Goal: Contribute content: Add original content to the website for others to see

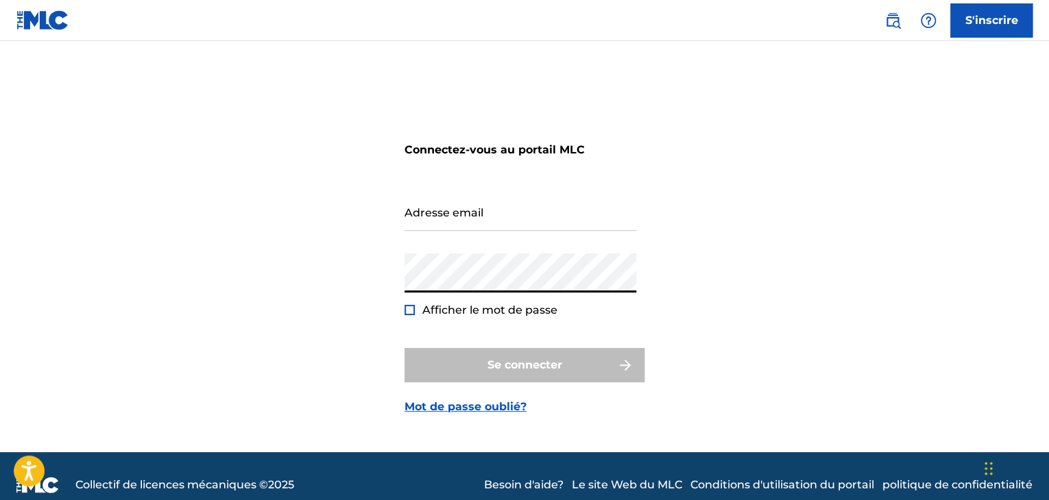
type input "[EMAIL_ADDRESS][DOMAIN_NAME]"
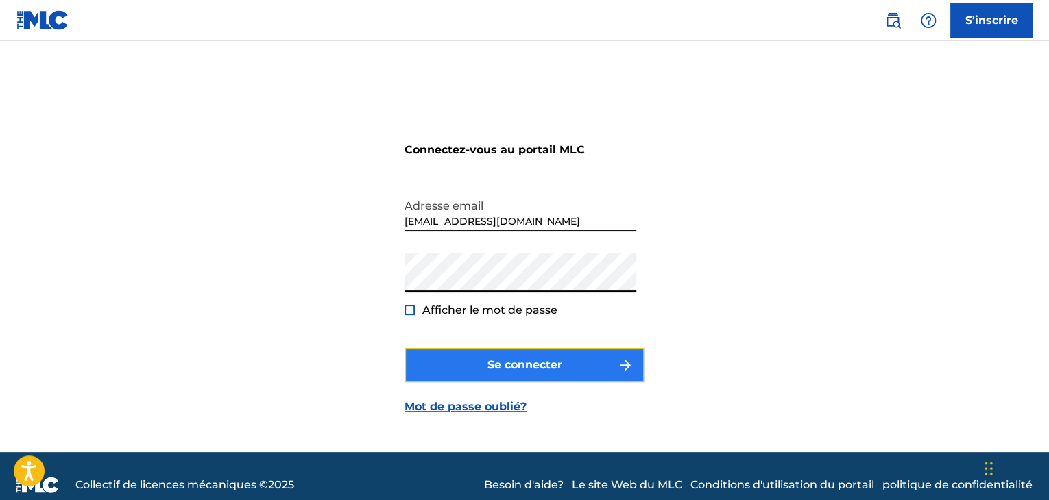
click at [458, 357] on button "Se connecter" at bounding box center [524, 365] width 240 height 34
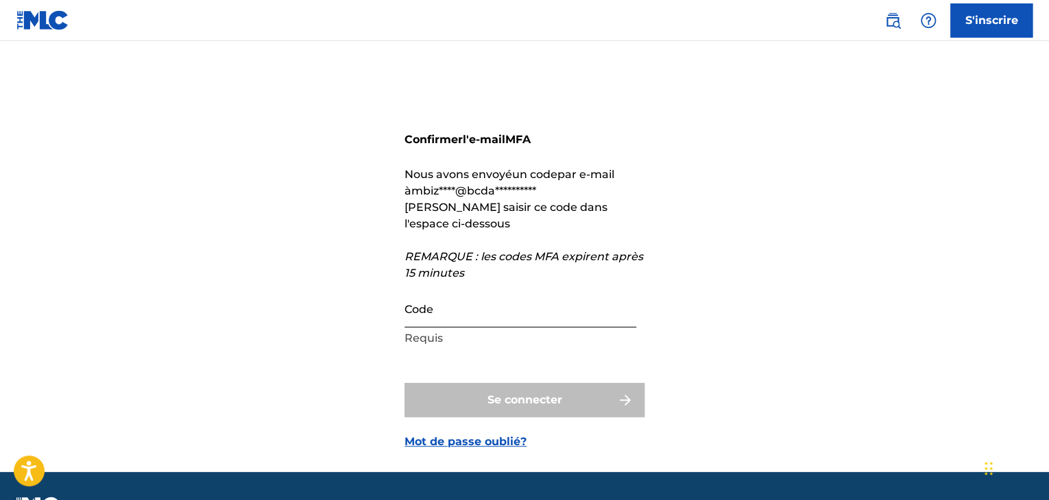
click at [439, 324] on input "Code" at bounding box center [520, 308] width 232 height 39
paste input "135561"
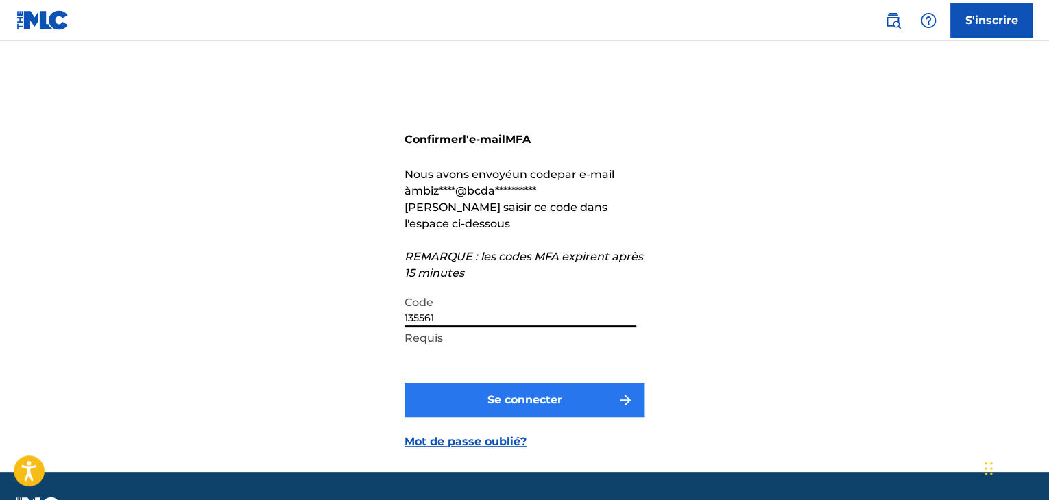
type input "135561"
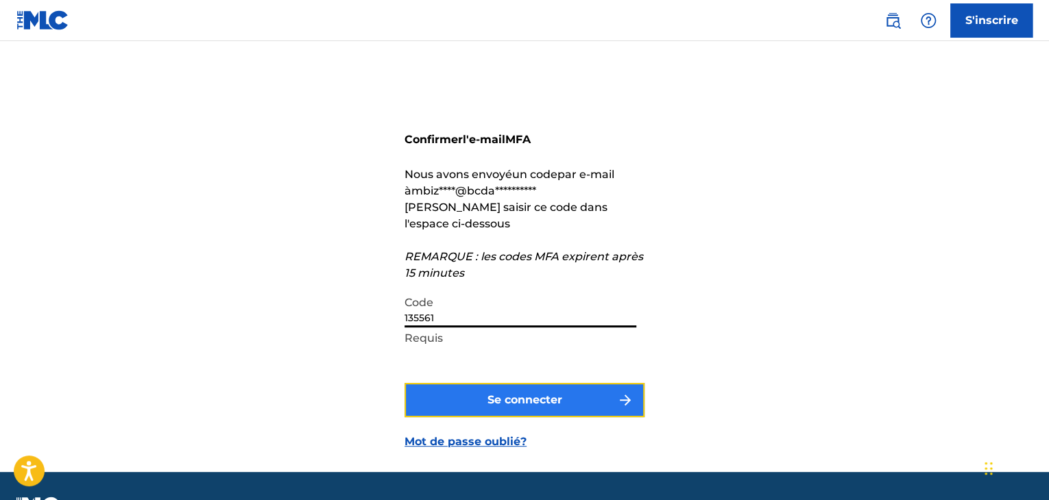
click at [441, 398] on button "Se connecter" at bounding box center [524, 400] width 240 height 34
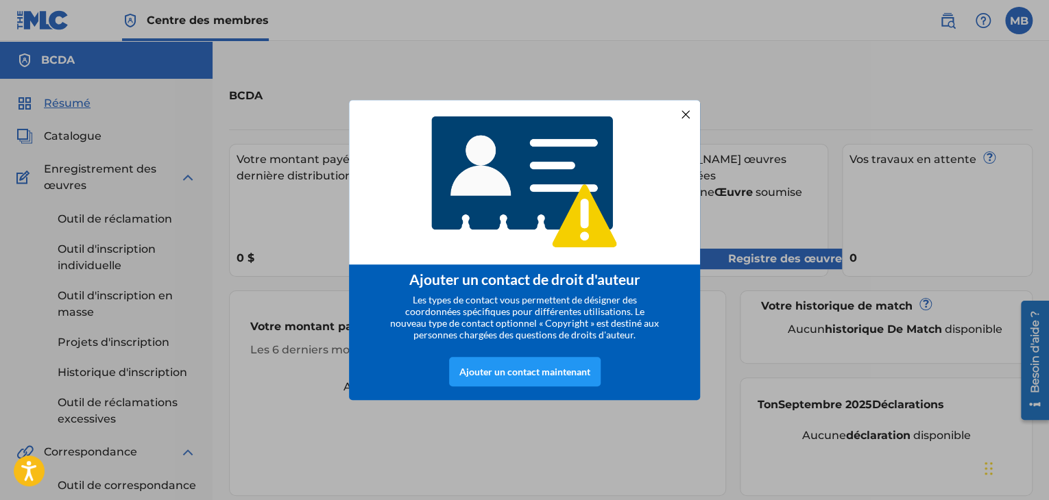
click at [685, 110] on div at bounding box center [685, 115] width 18 height 18
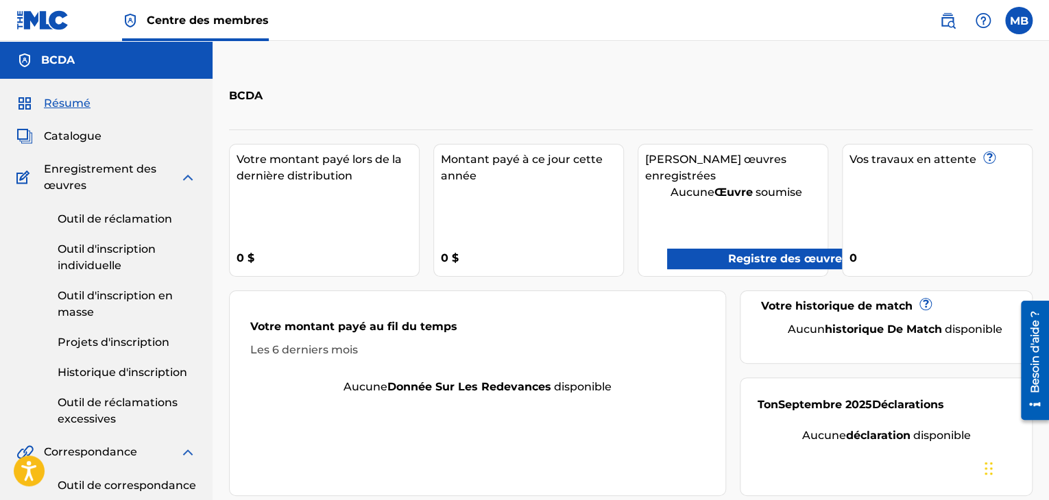
click at [184, 179] on img at bounding box center [188, 177] width 16 height 16
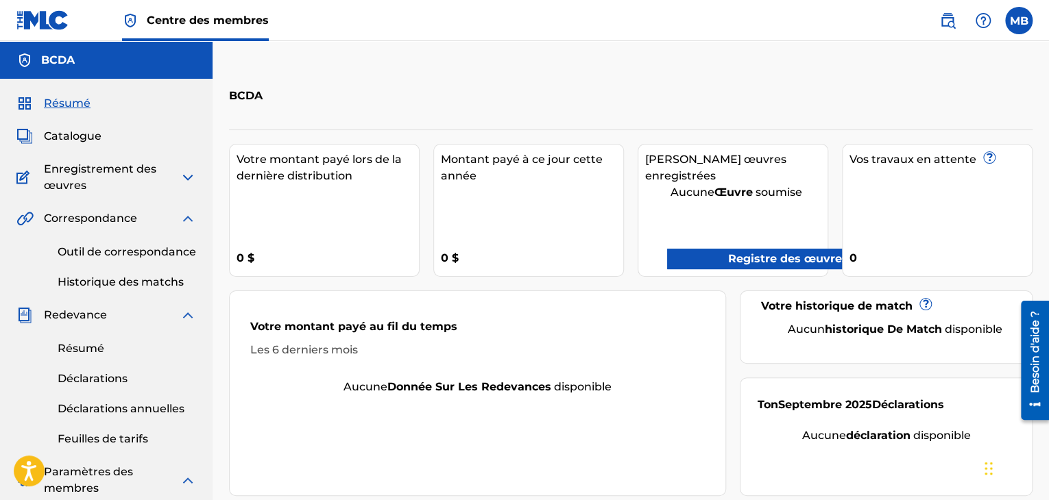
click at [184, 179] on img at bounding box center [188, 177] width 16 height 16
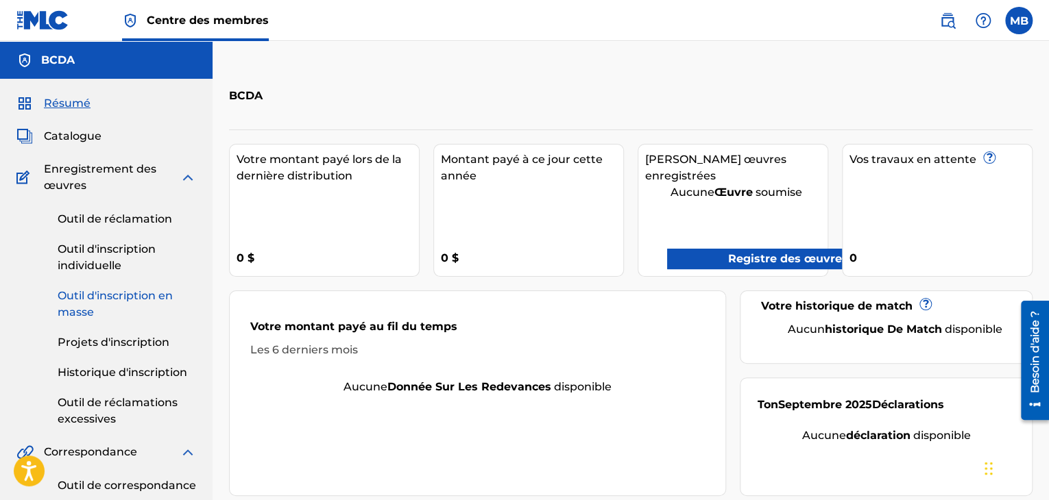
click at [116, 300] on font "Outil d'inscription en masse" at bounding box center [115, 303] width 115 height 29
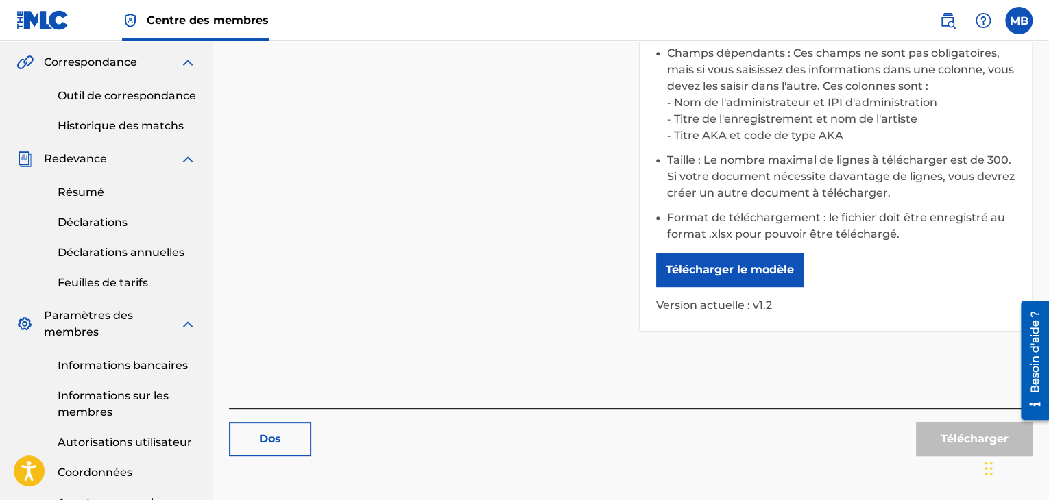
scroll to position [415, 0]
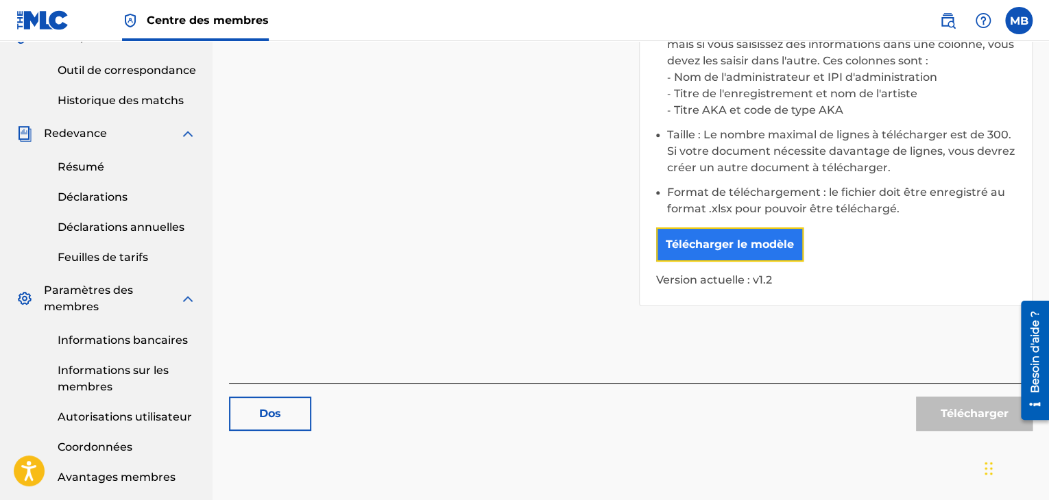
click at [713, 262] on button "Télécharger le modèle" at bounding box center [729, 245] width 147 height 34
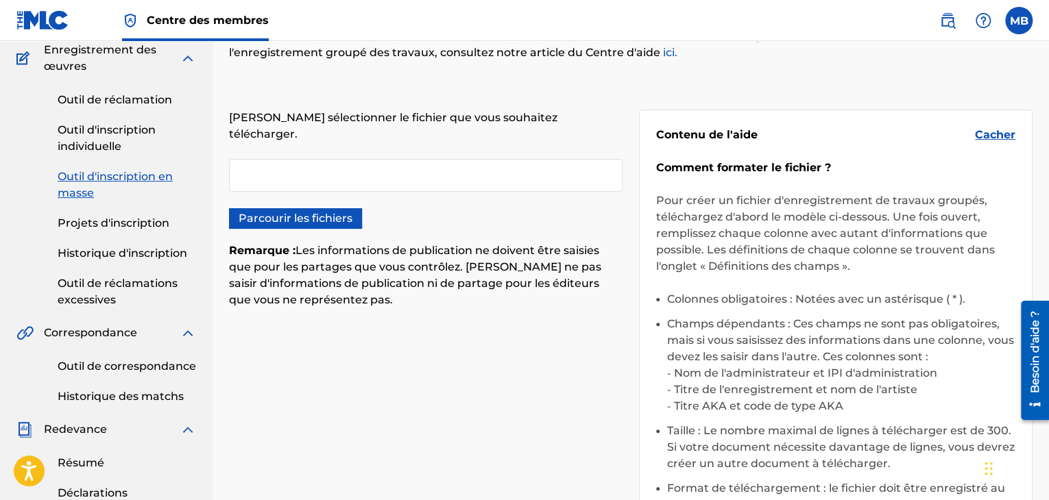
scroll to position [0, 0]
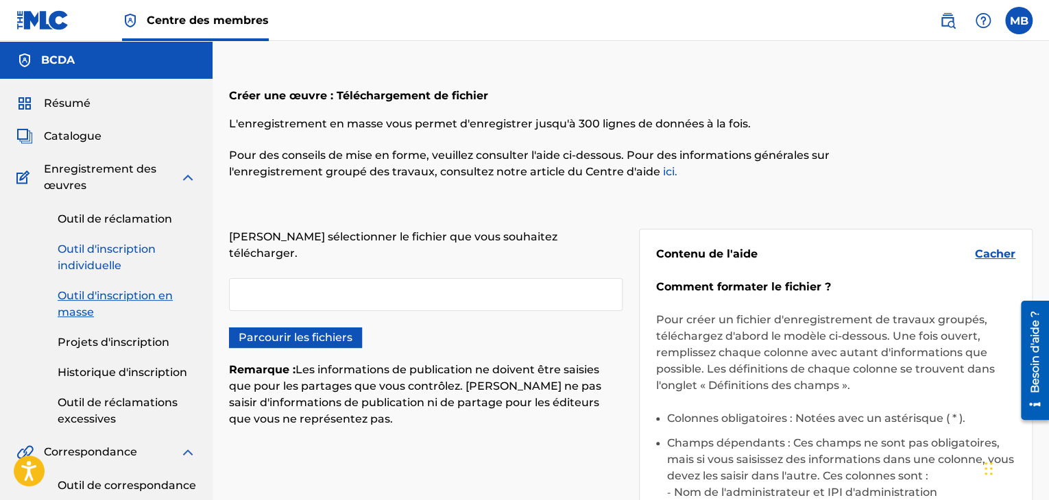
click at [107, 247] on font "Outil d'inscription individuelle" at bounding box center [107, 257] width 98 height 29
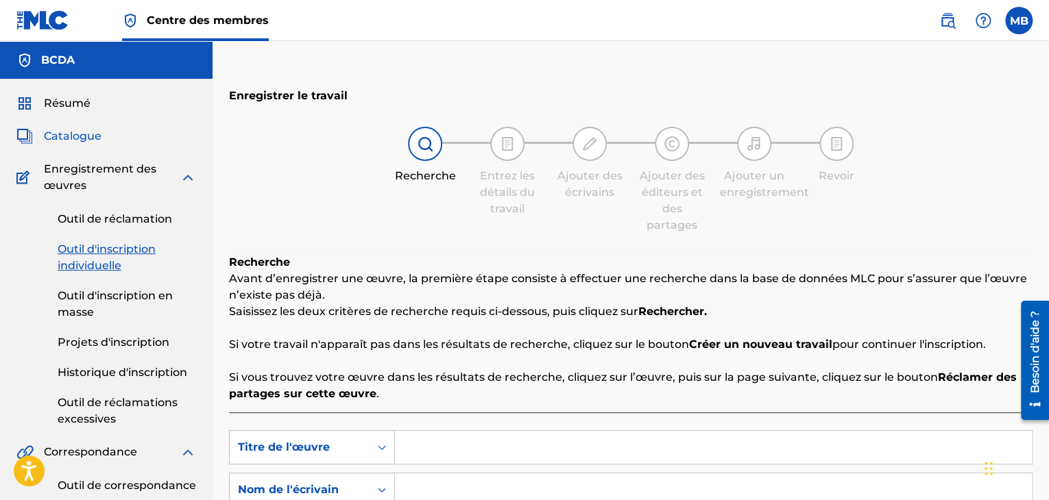
click at [53, 138] on font "Catalogue" at bounding box center [73, 136] width 58 height 13
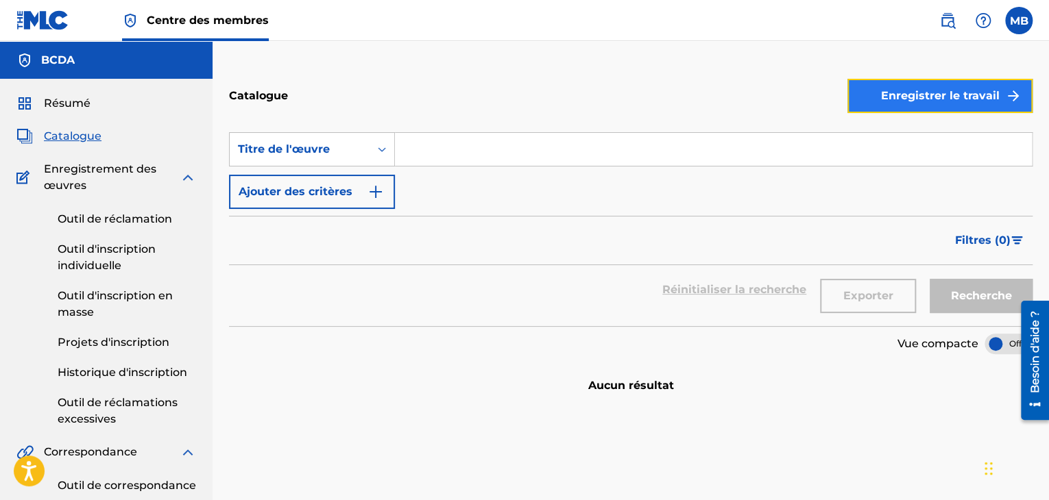
click at [935, 97] on font "Enregistrer le travail" at bounding box center [940, 95] width 119 height 13
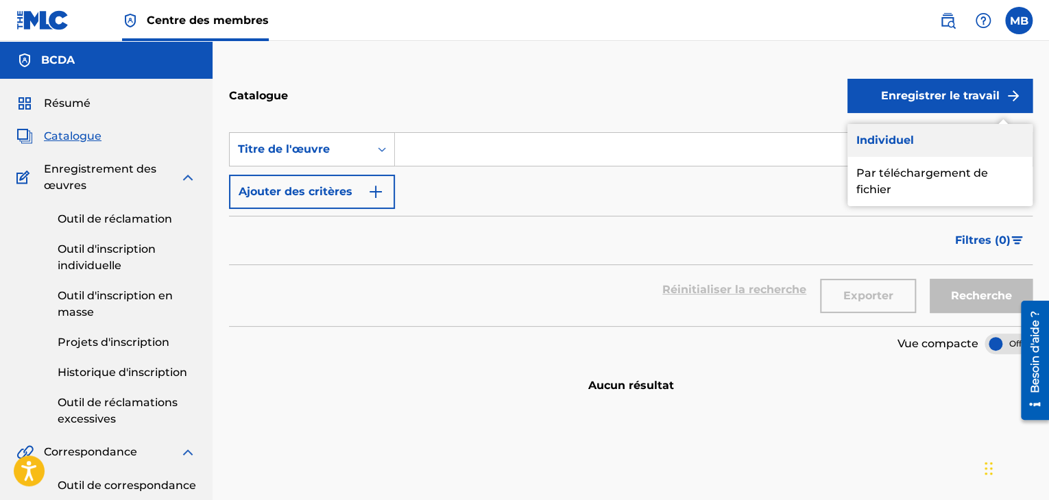
click at [892, 134] on font "Individuel" at bounding box center [884, 140] width 58 height 13
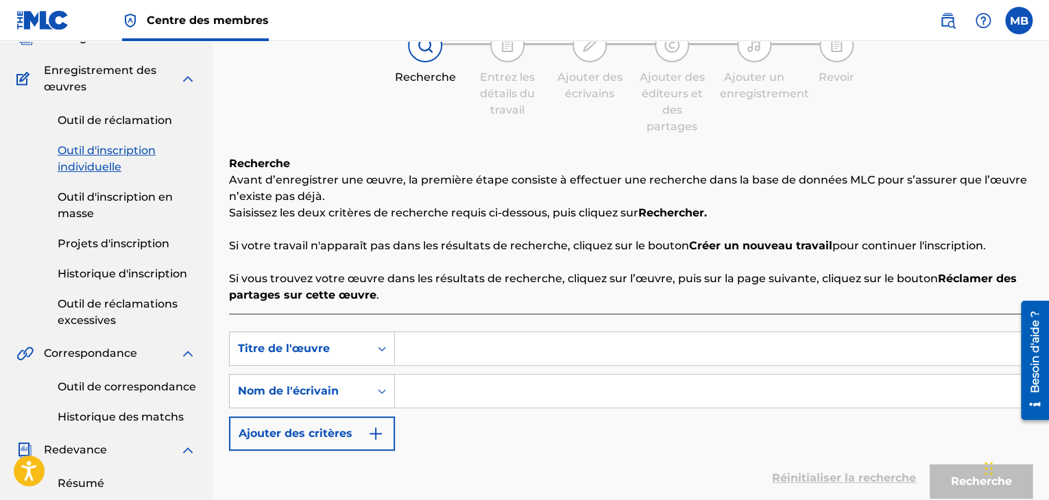
scroll to position [112, 0]
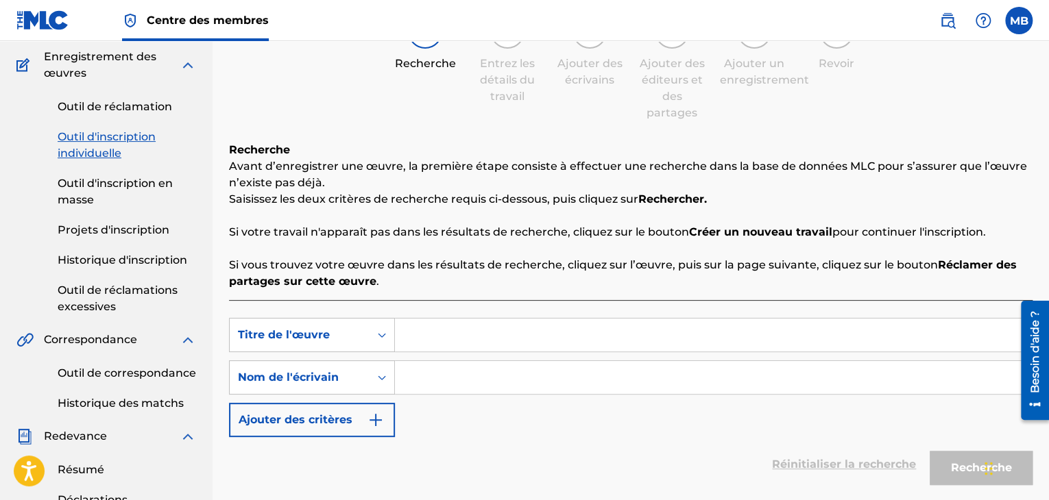
click at [421, 332] on input "Formulaire de recherche" at bounding box center [713, 335] width 637 height 33
